Goal: Transaction & Acquisition: Purchase product/service

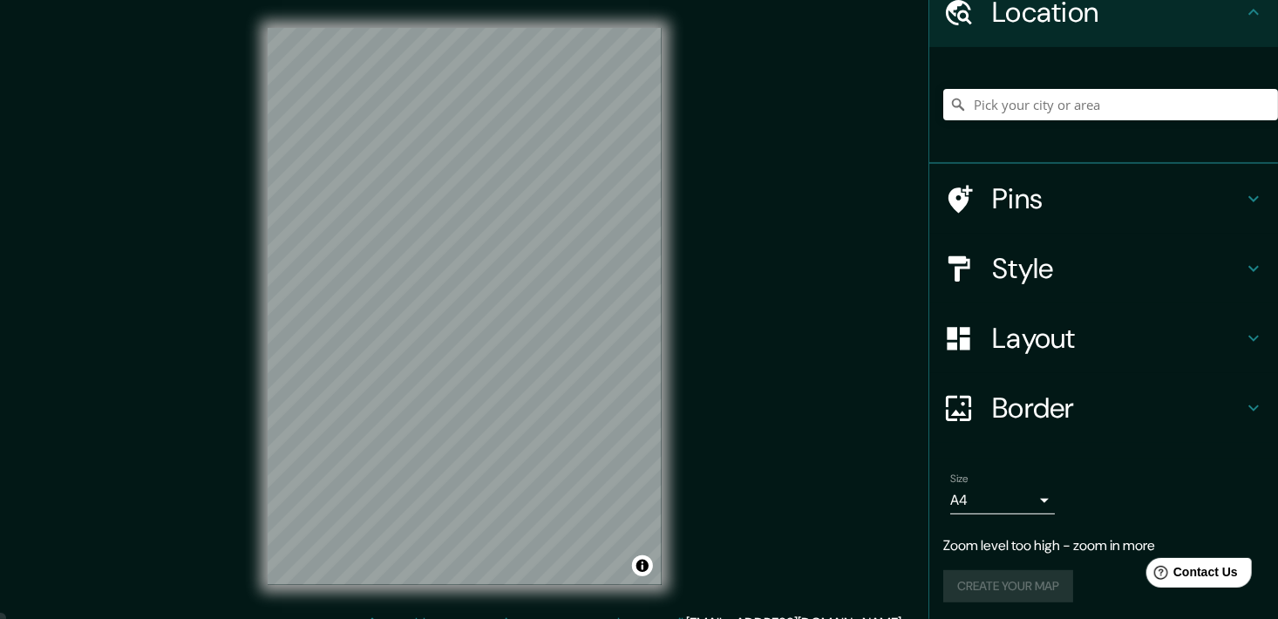
scroll to position [81, 0]
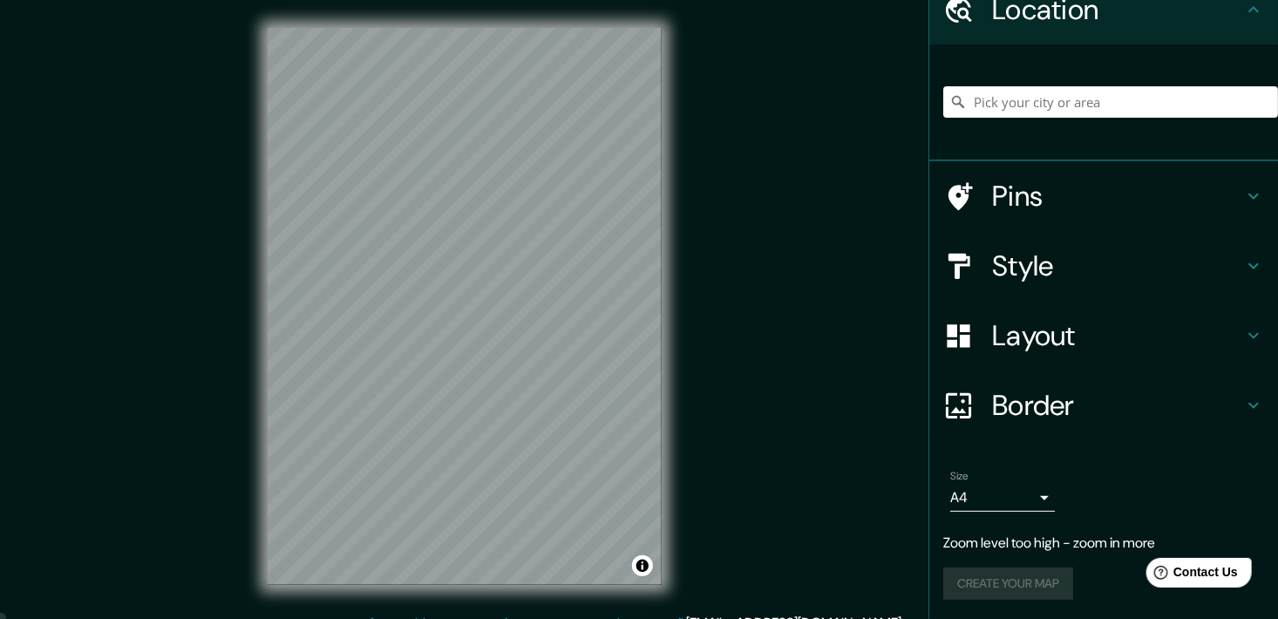
click at [1015, 194] on div "Mappin Location Pins Style Layout Border Choose a border. Hint : you can make l…" at bounding box center [639, 320] width 1278 height 641
drag, startPoint x: 1158, startPoint y: 99, endPoint x: 1146, endPoint y: 120, distance: 24.2
click at [1151, 113] on div at bounding box center [1110, 101] width 335 height 87
click at [1127, 110] on input "Pick your city or area" at bounding box center [1110, 101] width 335 height 31
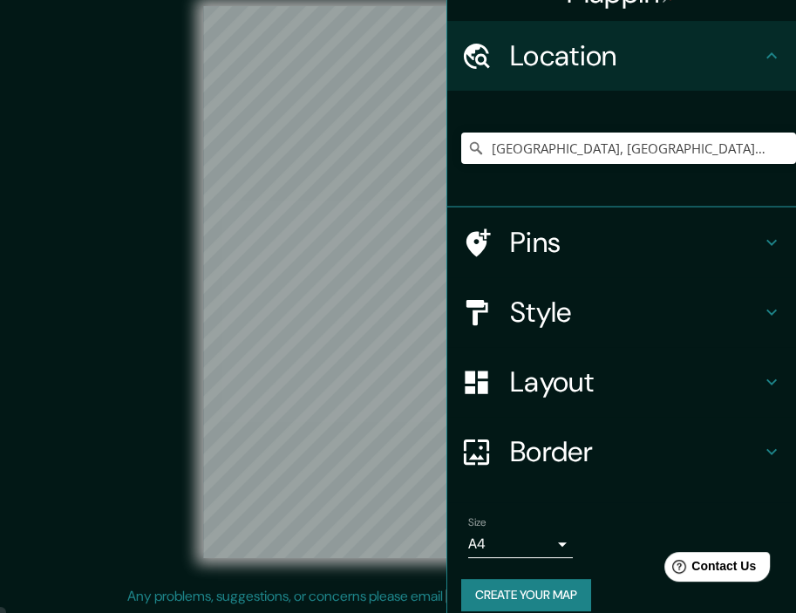
scroll to position [46, 0]
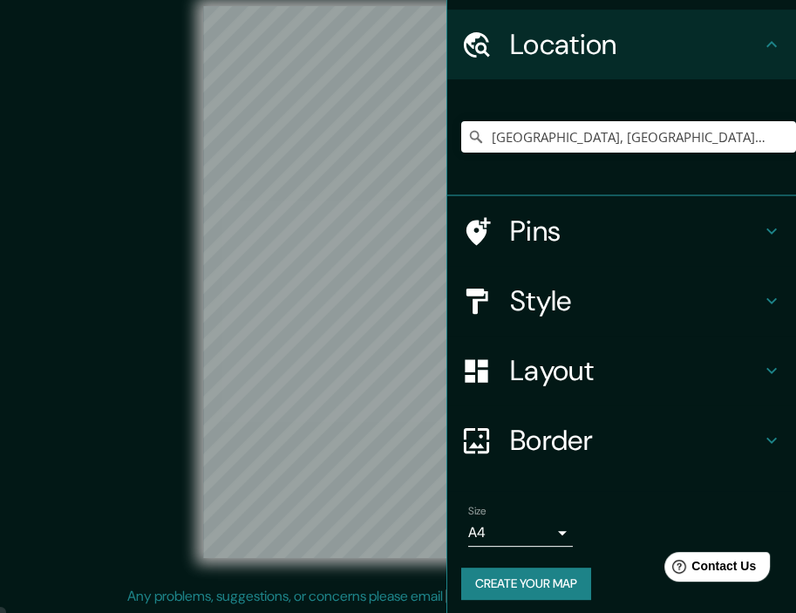
click at [761, 39] on icon at bounding box center [771, 44] width 21 height 21
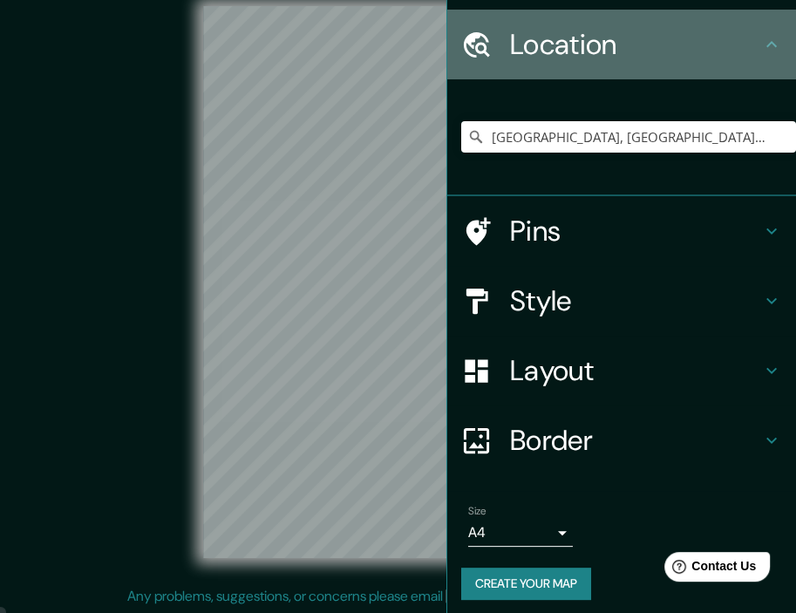
click at [761, 39] on icon at bounding box center [771, 44] width 21 height 21
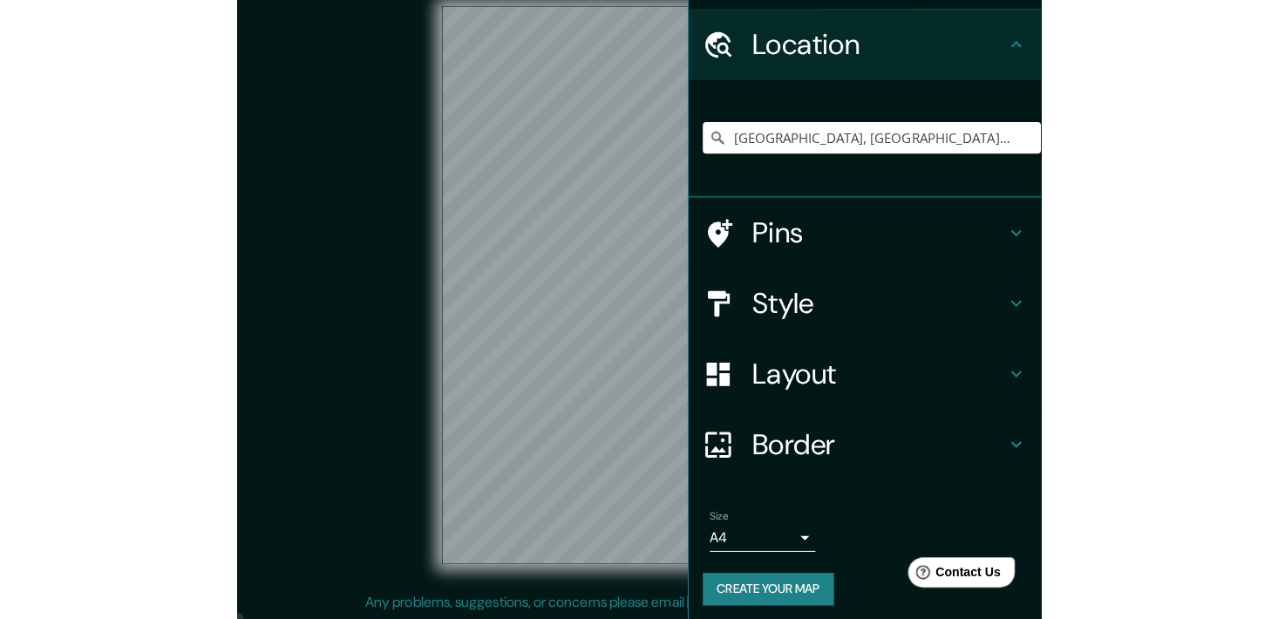
scroll to position [21, 0]
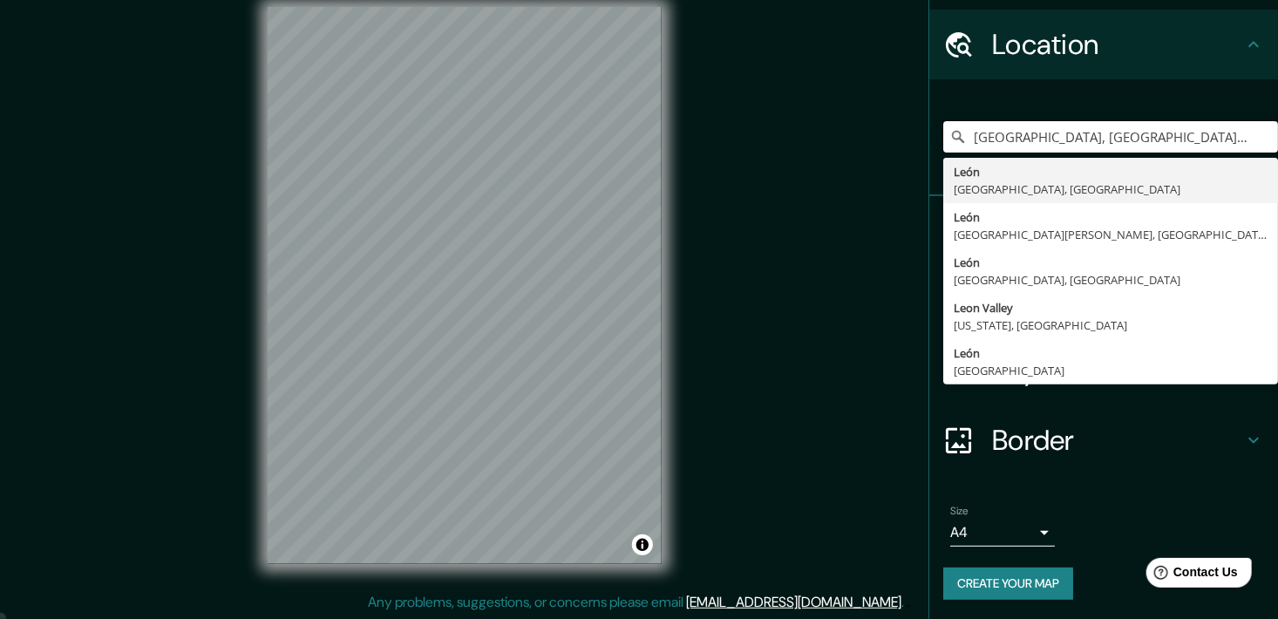
drag, startPoint x: 1136, startPoint y: 138, endPoint x: 742, endPoint y: 139, distance: 394.0
click at [742, 139] on div "Mappin Location León, Guanajuato, México León Guanajuato, México León provincia…" at bounding box center [639, 299] width 1278 height 641
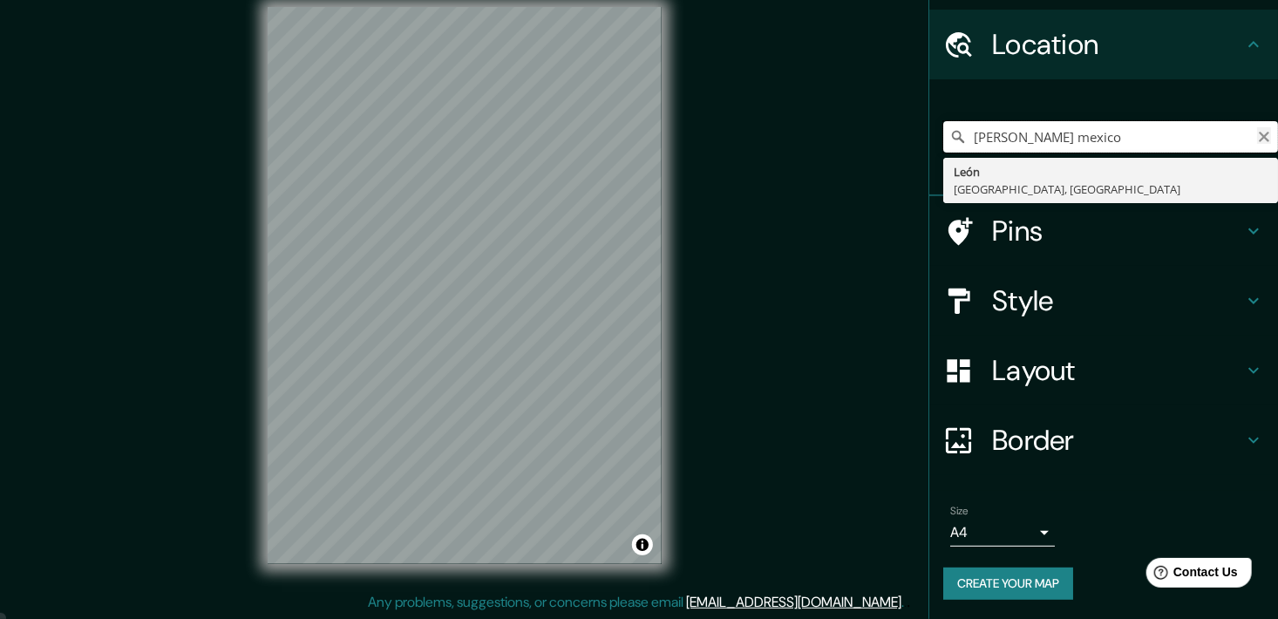
type input "lasalle leon mexico"
click at [1259, 133] on icon "Clear" at bounding box center [1264, 137] width 10 height 10
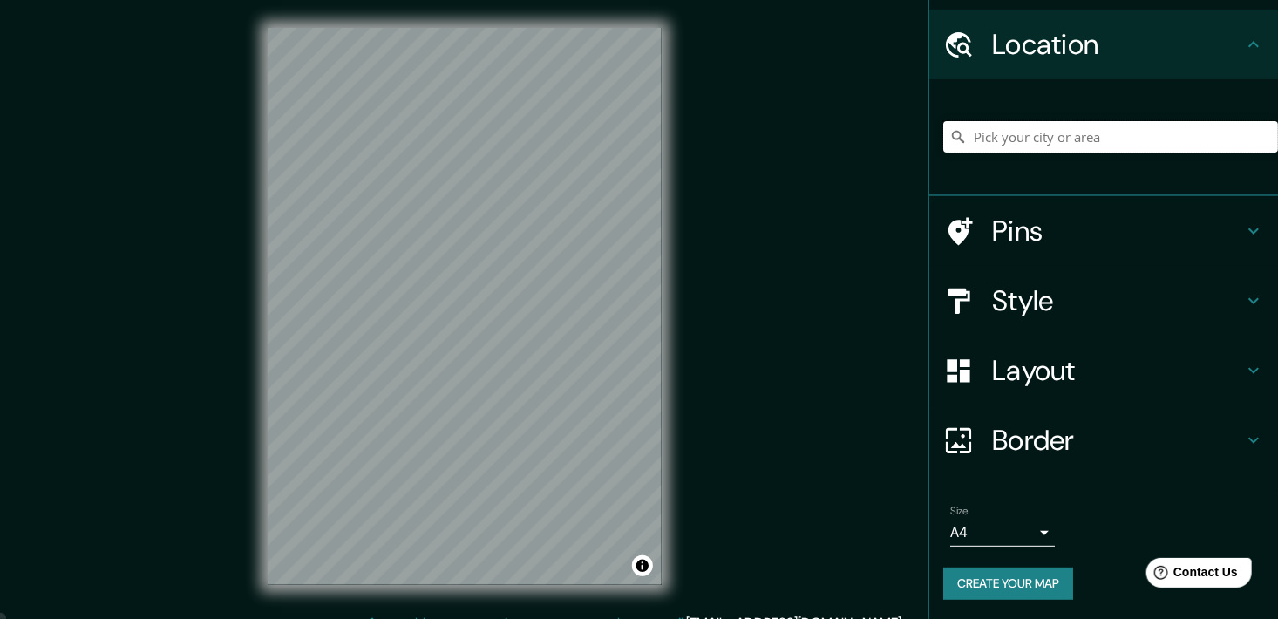
scroll to position [0, 0]
click at [1067, 311] on h4 "Style" at bounding box center [1117, 300] width 251 height 35
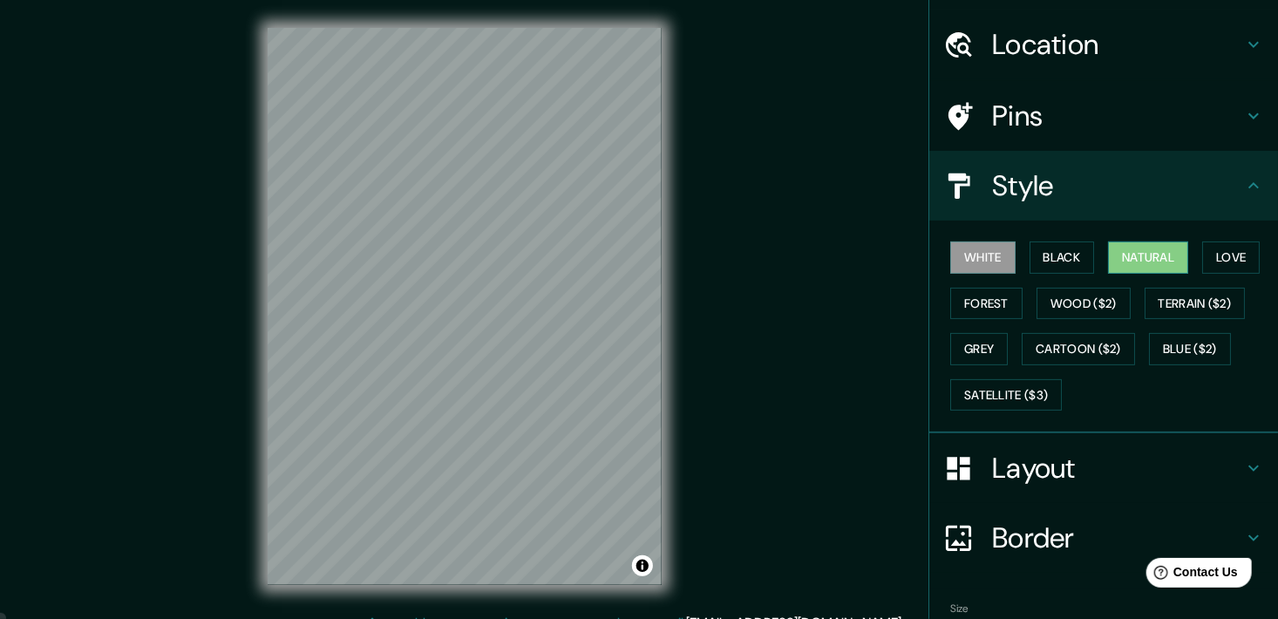
click at [1152, 248] on button "Natural" at bounding box center [1148, 257] width 80 height 32
click at [984, 308] on button "Forest" at bounding box center [986, 304] width 72 height 32
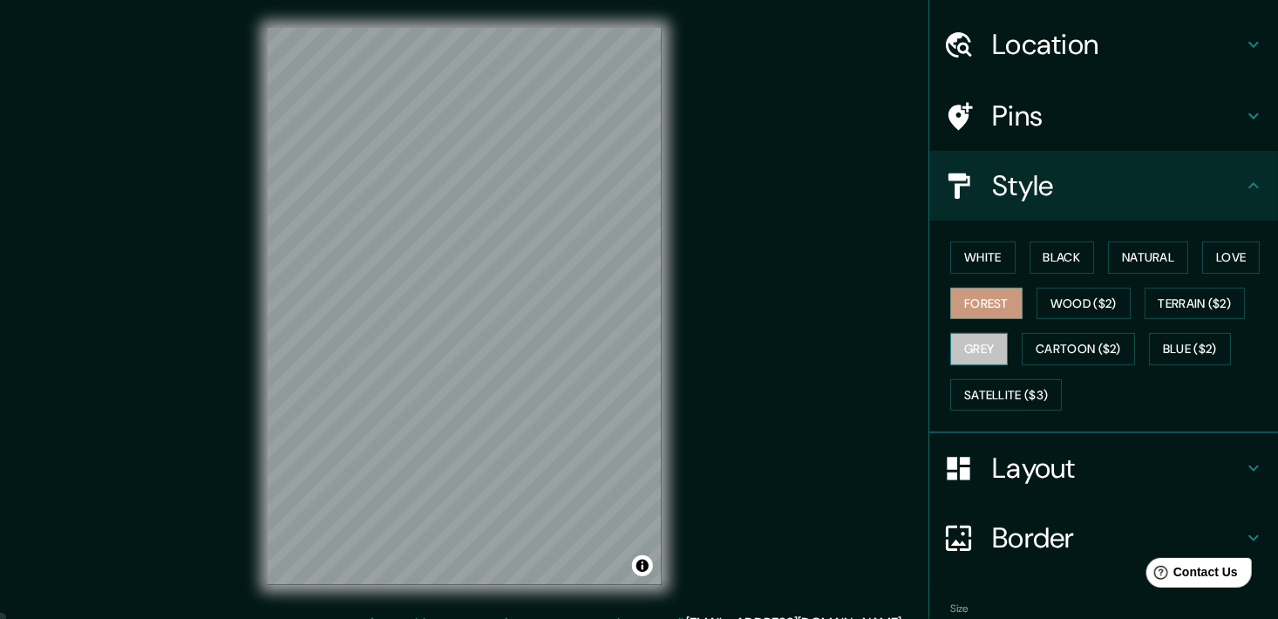
click at [979, 350] on button "Grey" at bounding box center [979, 349] width 58 height 32
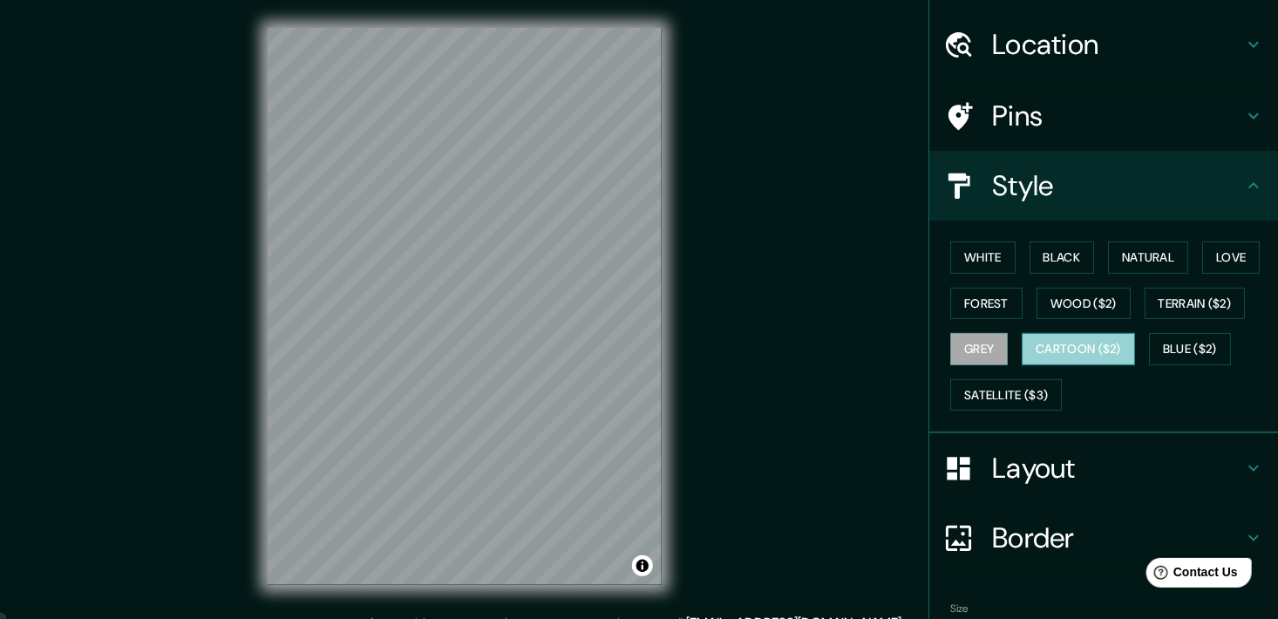
click at [1040, 351] on button "Cartoon ($2)" at bounding box center [1078, 349] width 113 height 32
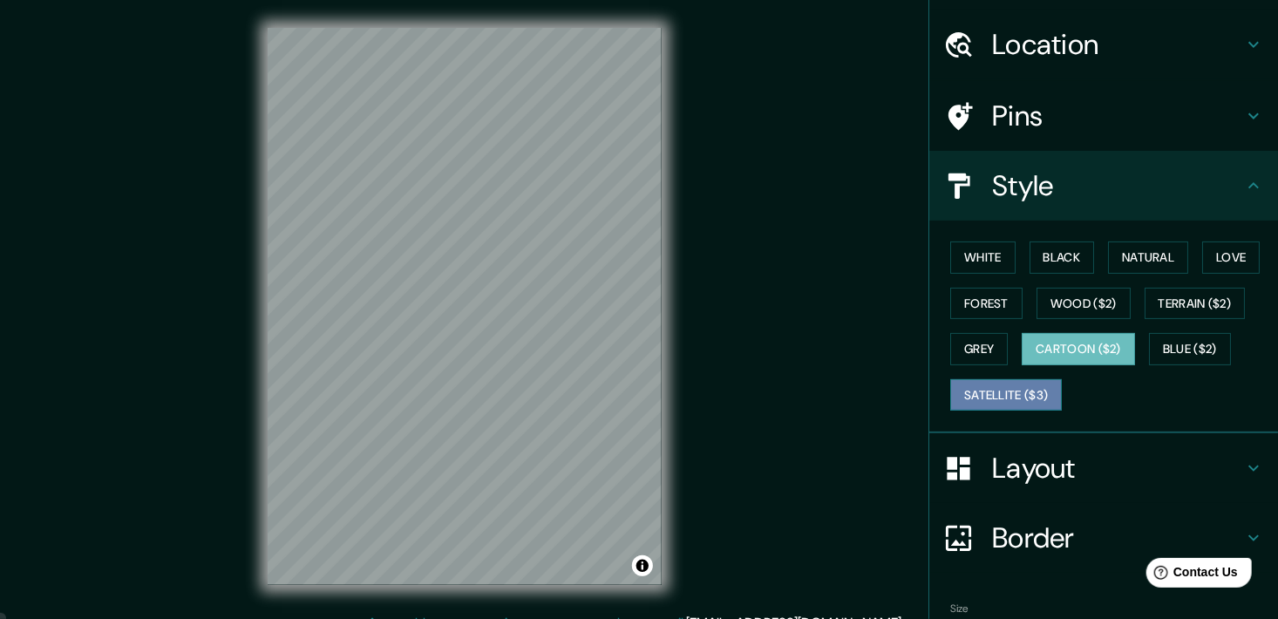
click at [1002, 396] on button "Satellite ($3)" at bounding box center [1006, 395] width 112 height 32
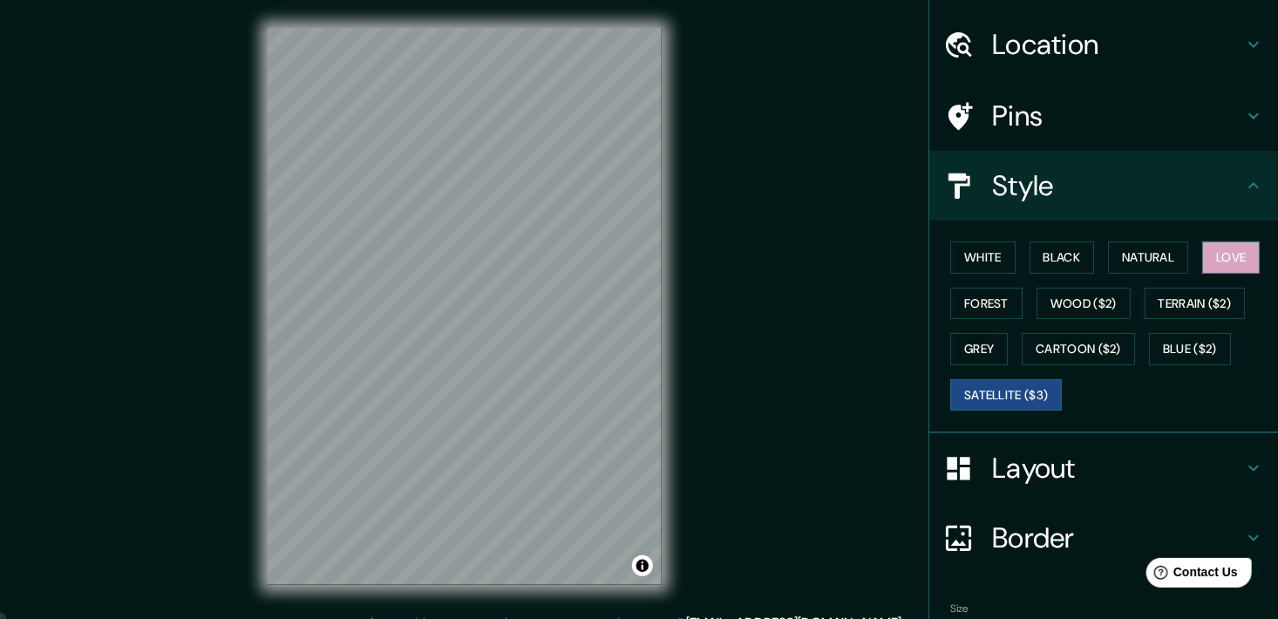
click at [1217, 248] on button "Love" at bounding box center [1231, 257] width 58 height 32
click at [1190, 353] on button "Blue ($2)" at bounding box center [1190, 349] width 82 height 32
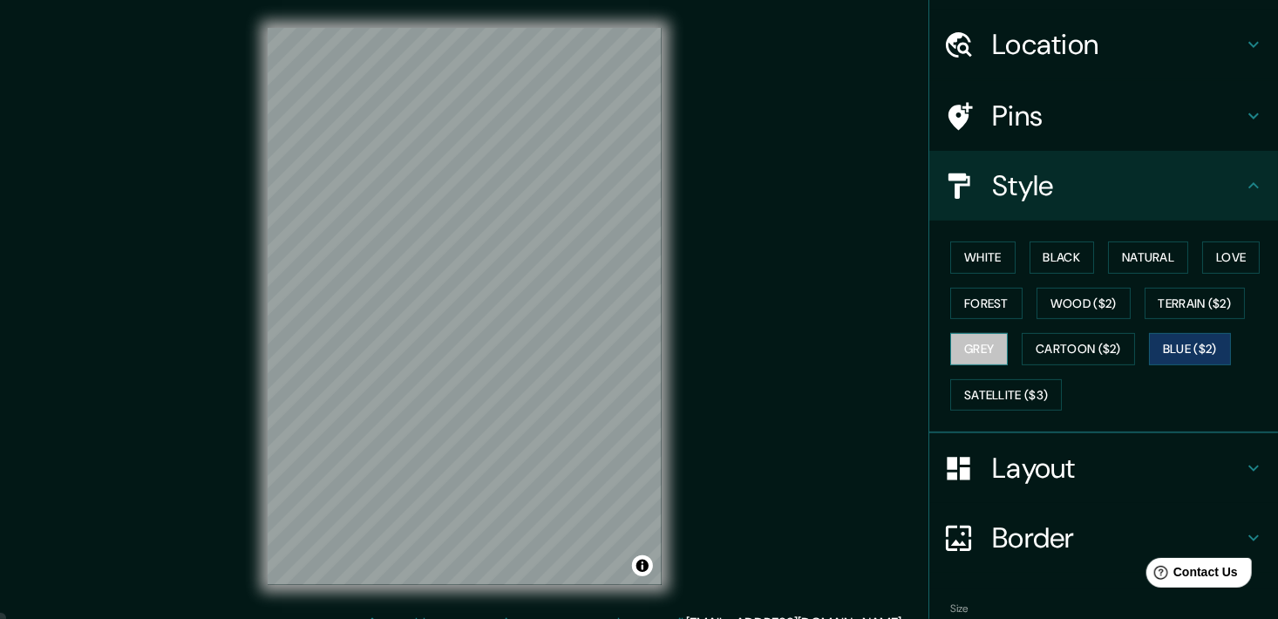
click at [988, 345] on button "Grey" at bounding box center [979, 349] width 58 height 32
click at [982, 303] on button "Forest" at bounding box center [986, 304] width 72 height 32
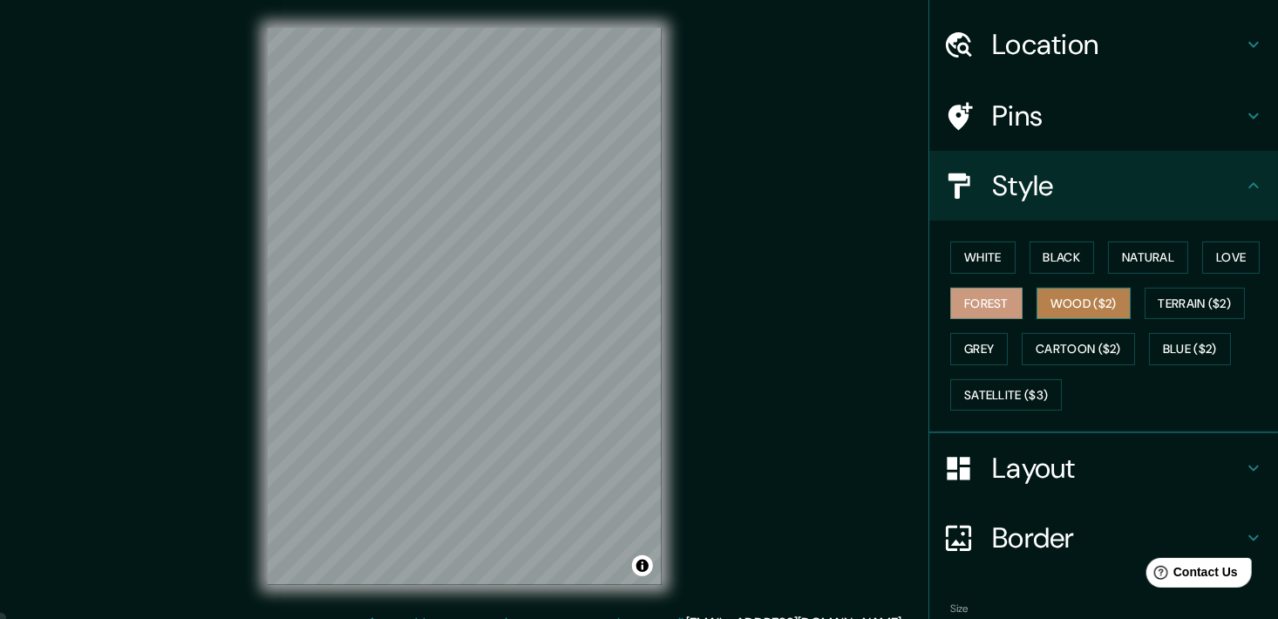
click at [1074, 302] on button "Wood ($2)" at bounding box center [1083, 304] width 94 height 32
click at [1045, 253] on button "Black" at bounding box center [1061, 257] width 65 height 32
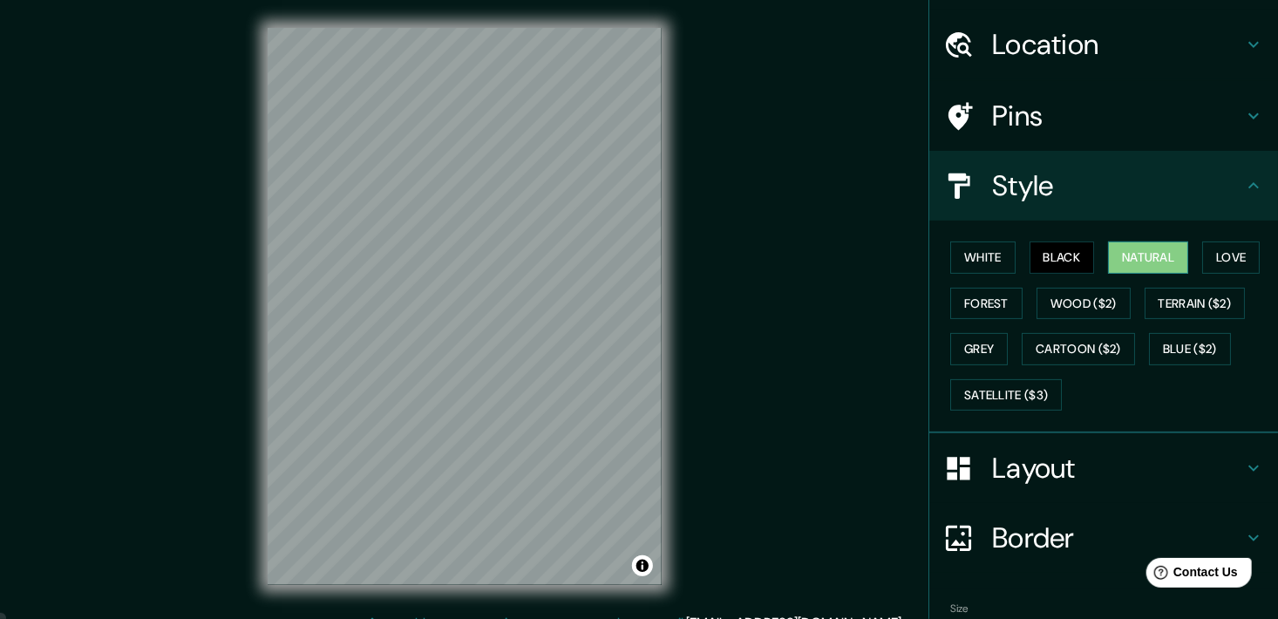
click at [1120, 255] on button "Natural" at bounding box center [1148, 257] width 80 height 32
click at [991, 260] on button "White" at bounding box center [982, 257] width 65 height 32
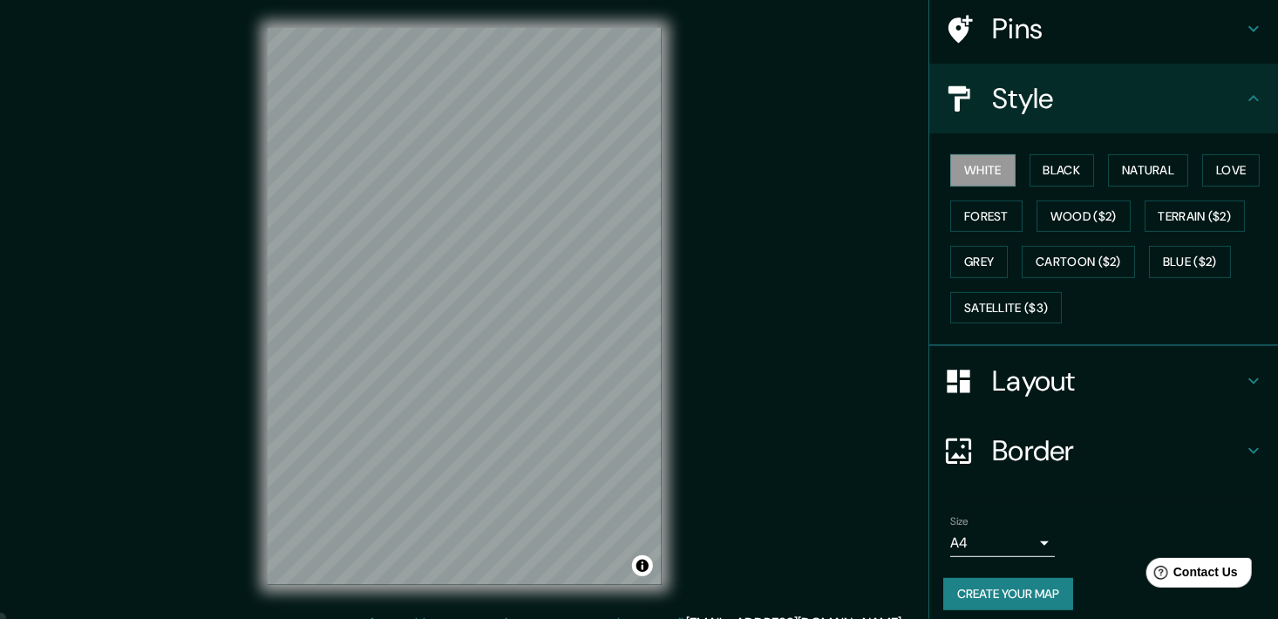
click at [1131, 386] on h4 "Layout" at bounding box center [1117, 380] width 251 height 35
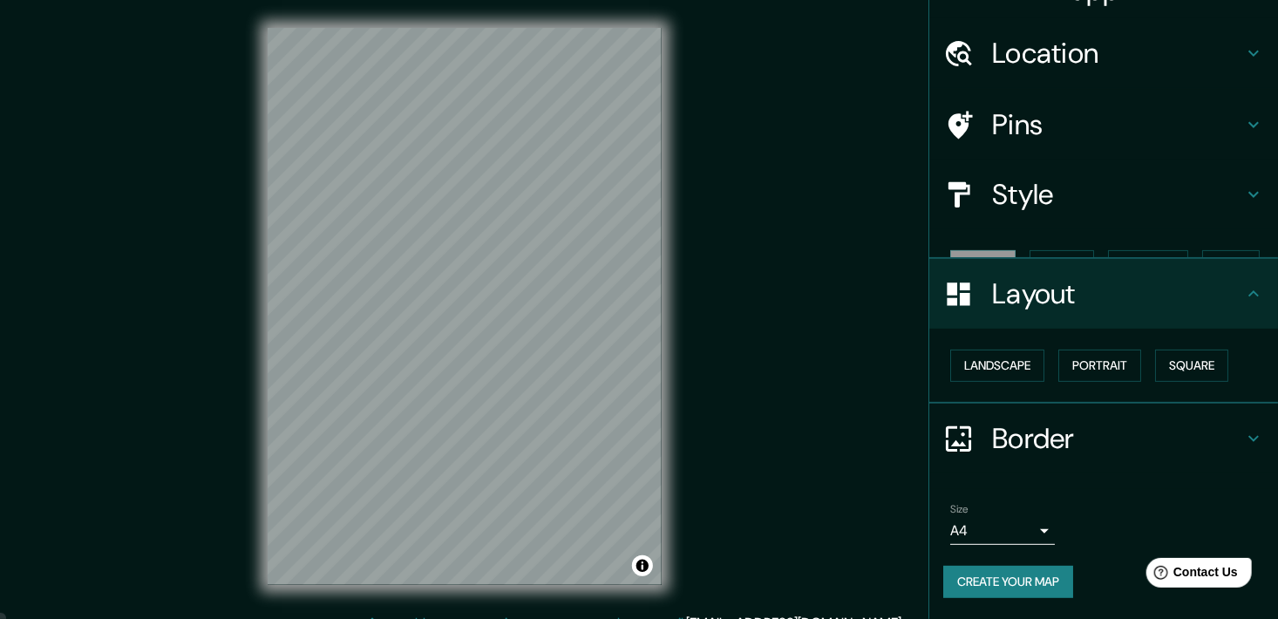
scroll to position [6, 0]
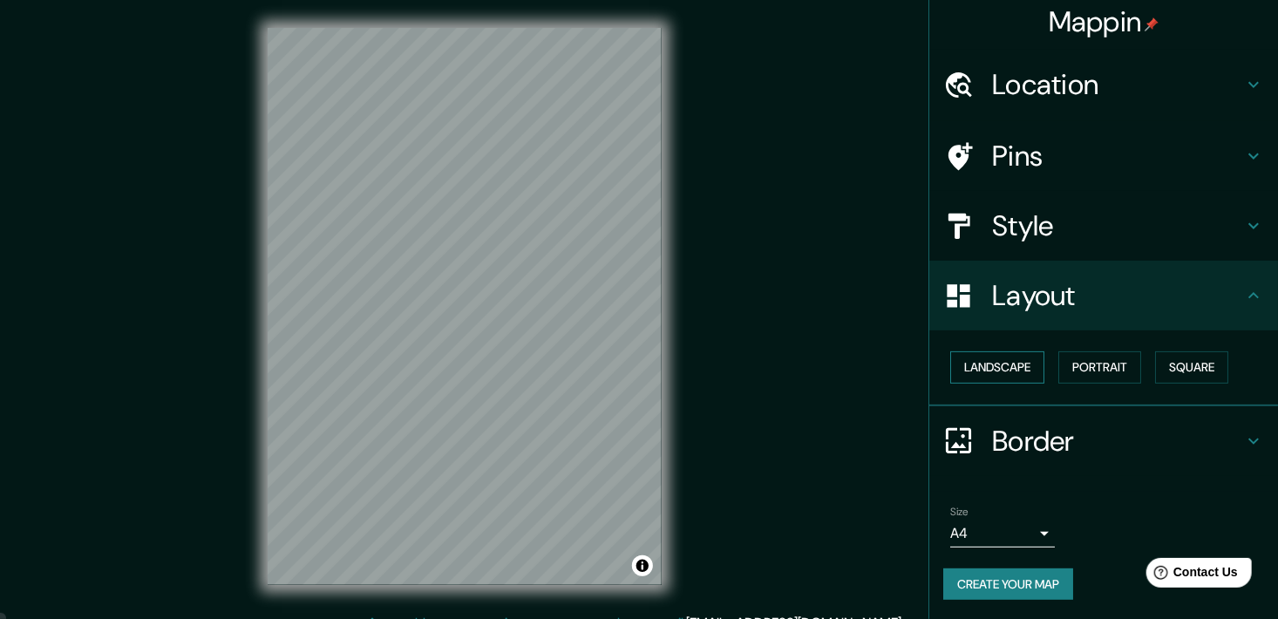
click at [1014, 370] on button "Landscape" at bounding box center [997, 367] width 94 height 32
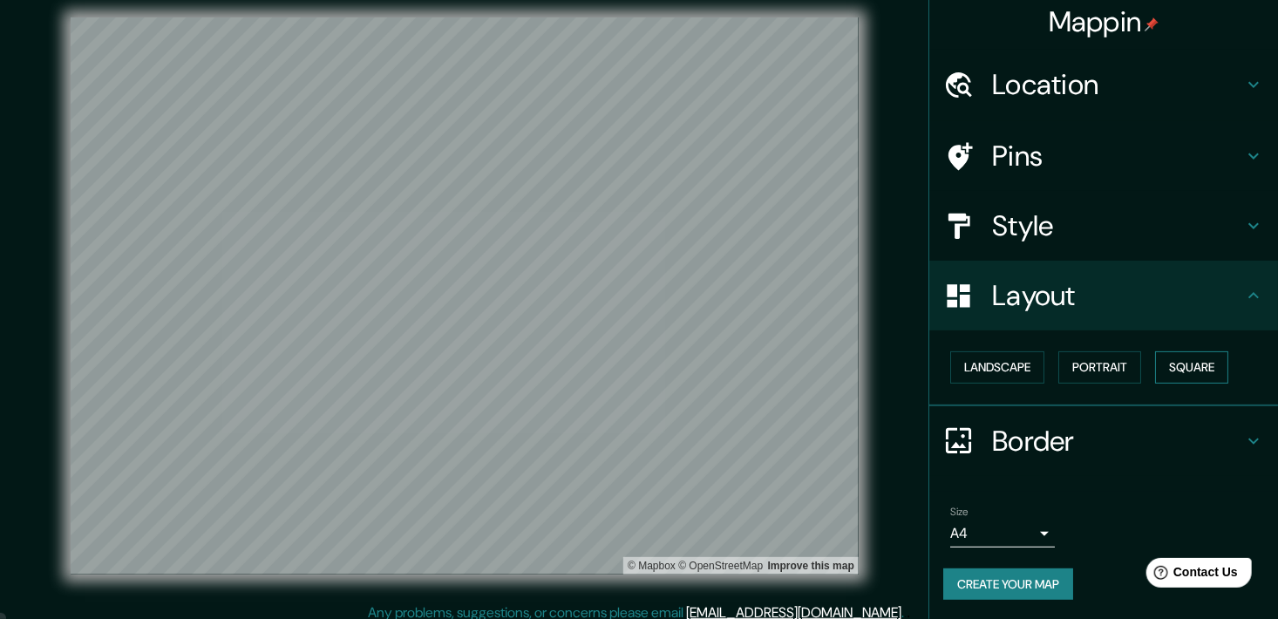
scroll to position [21, 0]
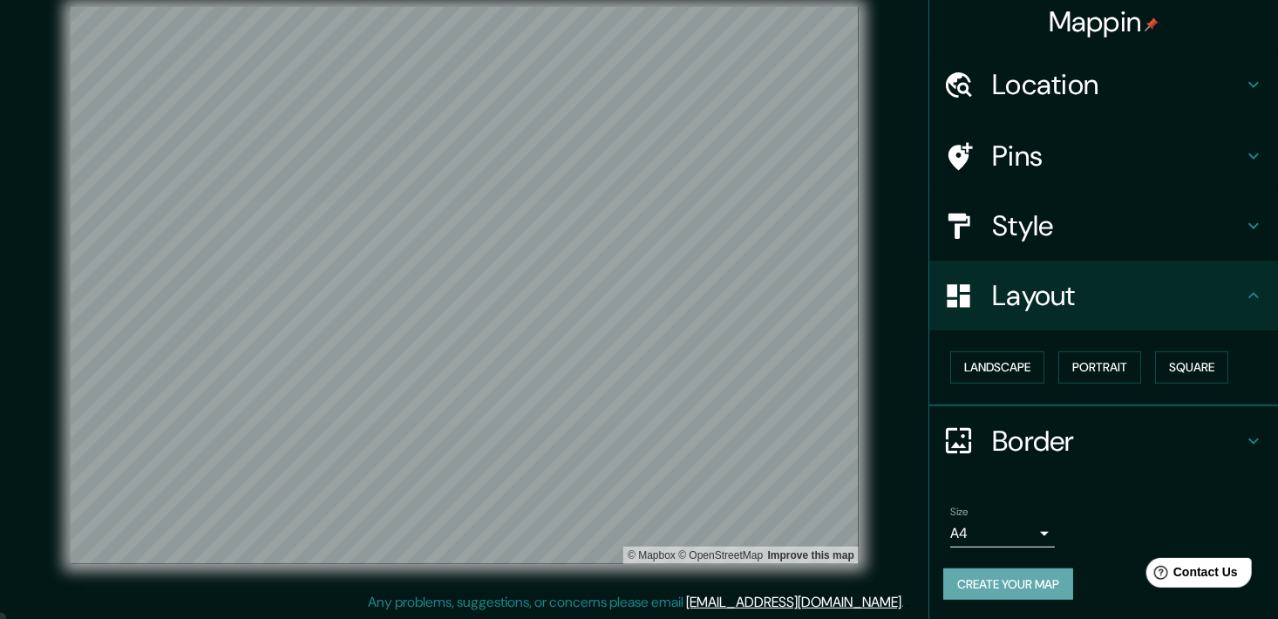
click at [1039, 591] on button "Create your map" at bounding box center [1008, 584] width 130 height 32
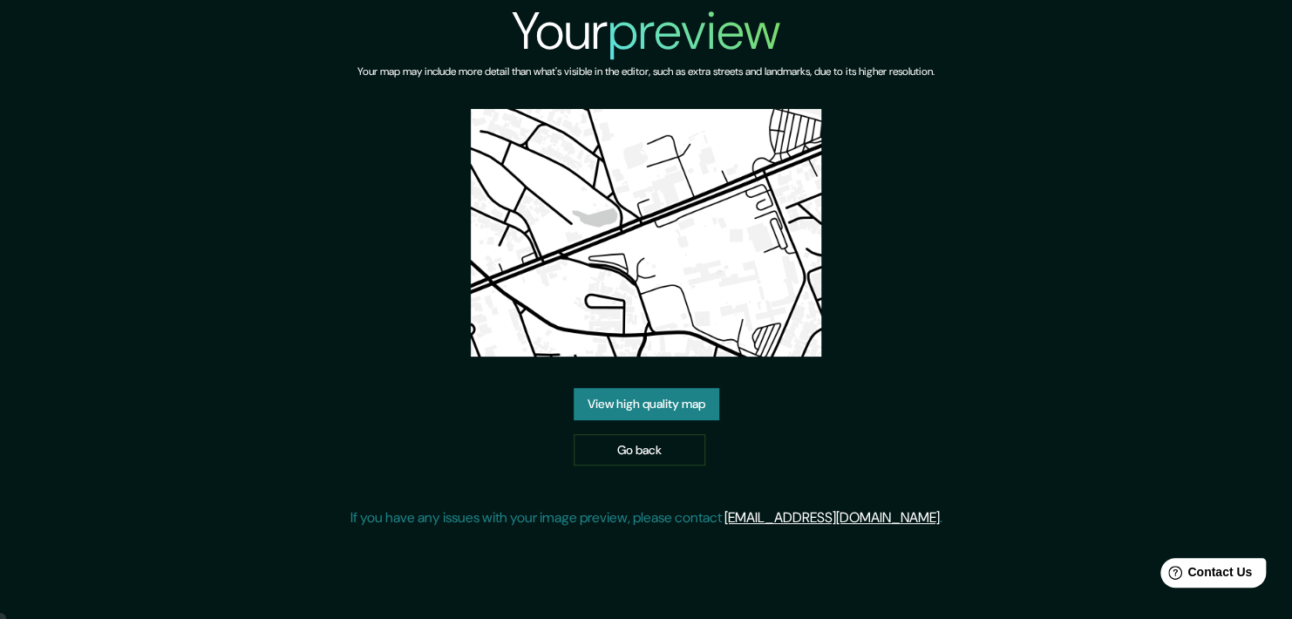
click at [973, 326] on div "Your preview Your map may include more detail than what's visible in the editor…" at bounding box center [646, 271] width 1292 height 542
click at [672, 449] on link "Go back" at bounding box center [640, 450] width 132 height 32
